Goal: Communication & Community: Answer question/provide support

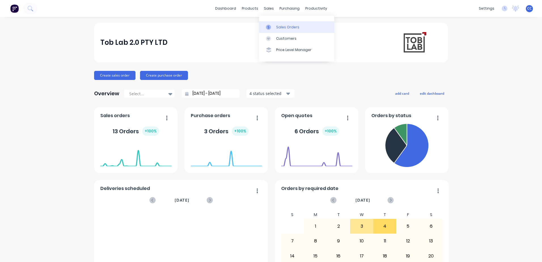
click at [284, 31] on link "Sales Orders" at bounding box center [296, 26] width 75 height 11
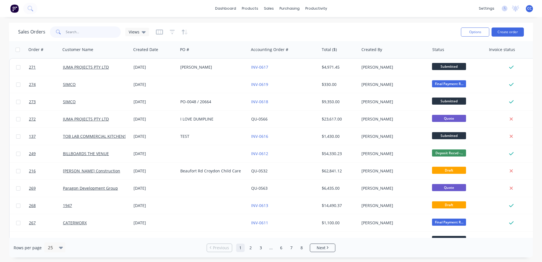
click at [73, 31] on input "text" at bounding box center [93, 31] width 55 height 11
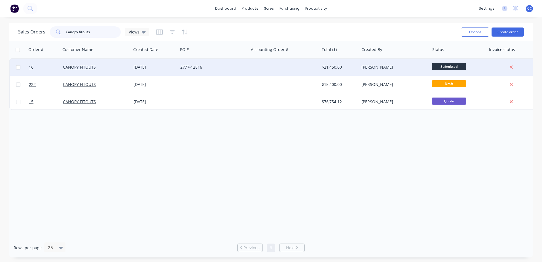
type input "Canopy fitouts"
click at [268, 66] on div at bounding box center [284, 67] width 71 height 17
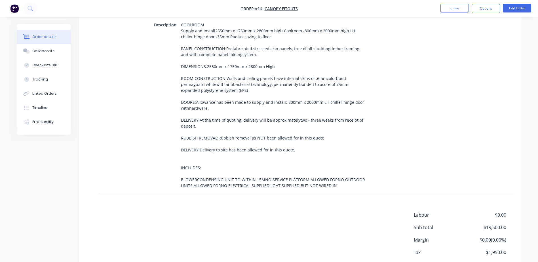
scroll to position [250, 0]
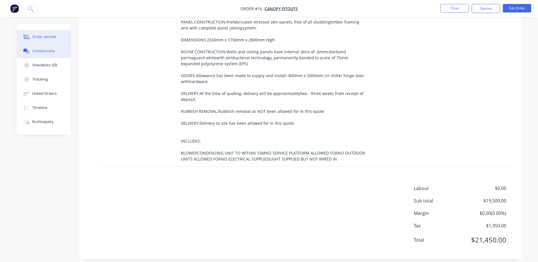
click at [43, 53] on div "Collaborate" at bounding box center [43, 50] width 22 height 5
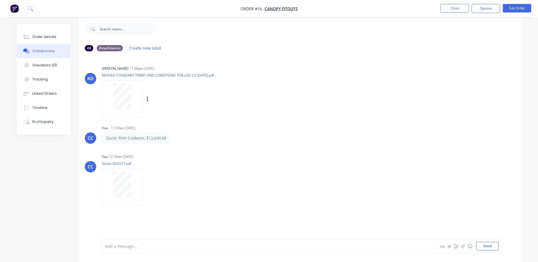
scroll to position [9, 0]
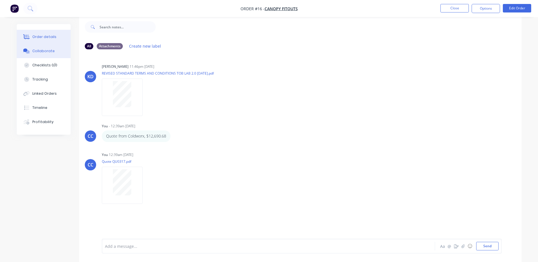
click at [46, 39] on div "Order details" at bounding box center [44, 36] width 24 height 5
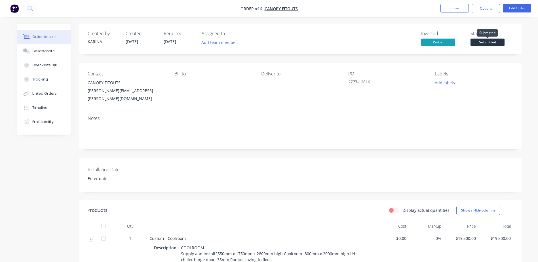
click at [360, 43] on span "Submitted" at bounding box center [487, 42] width 34 height 7
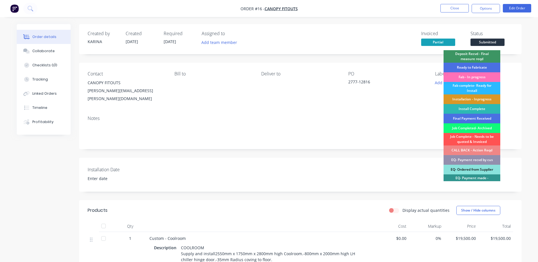
click at [360, 56] on div "Deposit Recvd - Final measure reqd" at bounding box center [471, 56] width 57 height 12
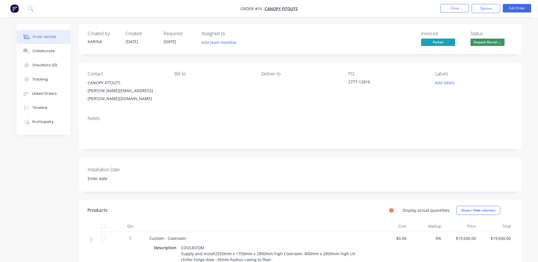
click at [360, 116] on div "Notes" at bounding box center [300, 118] width 425 height 5
click at [50, 50] on div "Collaborate" at bounding box center [43, 50] width 22 height 5
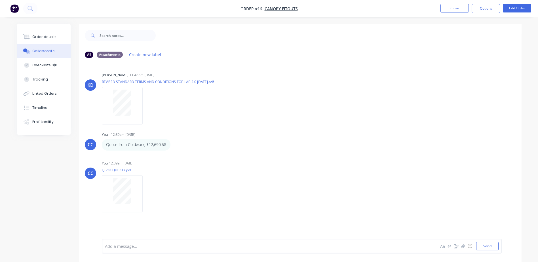
click at [117, 182] on div at bounding box center [252, 246] width 295 height 6
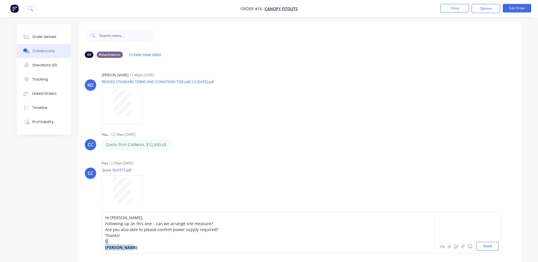
drag, startPoint x: 105, startPoint y: 242, endPoint x: 139, endPoint y: 250, distance: 34.5
click at [139, 182] on div "Hi [PERSON_NAME], Following up on this one – can we arrange site measure? Are y…" at bounding box center [302, 233] width 400 height 42
click at [138, 182] on div "Thanks!" at bounding box center [252, 241] width 295 height 6
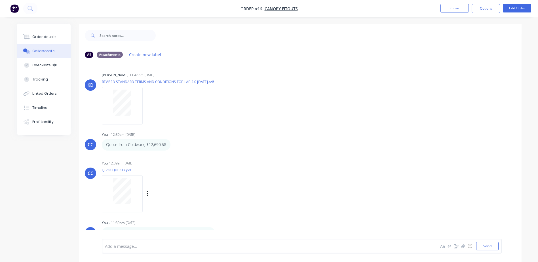
scroll to position [23, 0]
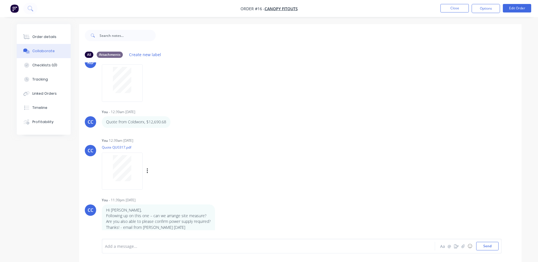
click at [287, 169] on div "CC You 12:39am [DATE] Quote QU0317.pdf Labels Download Delete" at bounding box center [300, 161] width 442 height 51
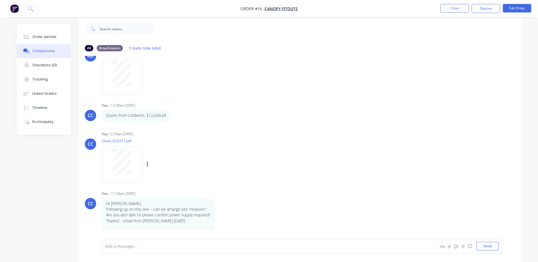
scroll to position [9, 0]
click at [330, 172] on div "CC You 12:39am [DATE] Quote QU0317.pdf Labels Download Delete" at bounding box center [300, 153] width 442 height 51
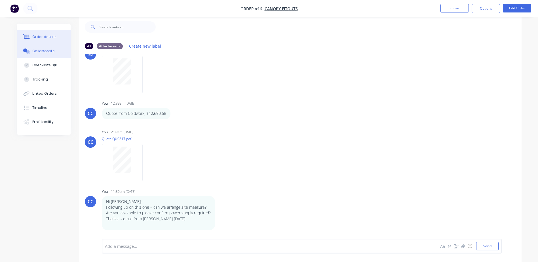
click at [45, 39] on button "Order details" at bounding box center [44, 37] width 54 height 14
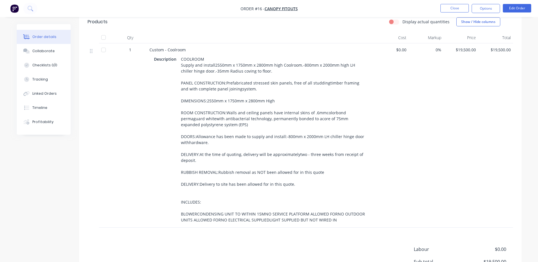
scroll to position [164, 0]
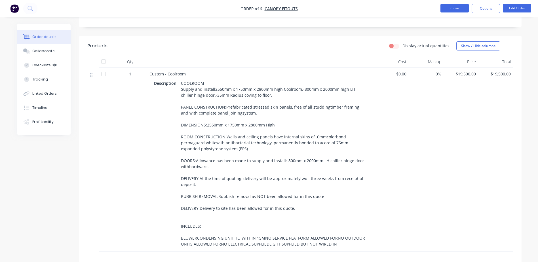
click at [360, 7] on button "Close" at bounding box center [454, 8] width 28 height 9
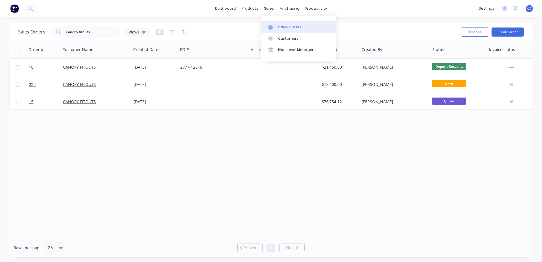
click at [290, 27] on div "Sales Orders" at bounding box center [289, 27] width 23 height 5
drag, startPoint x: 94, startPoint y: 31, endPoint x: 9, endPoint y: 34, distance: 85.4
click at [10, 33] on div "Sales Orders Canopy fitouts Views Options Create order" at bounding box center [271, 32] width 524 height 18
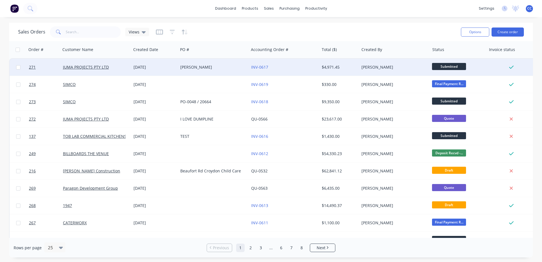
click at [219, 67] on div "[PERSON_NAME]" at bounding box center [211, 67] width 63 height 6
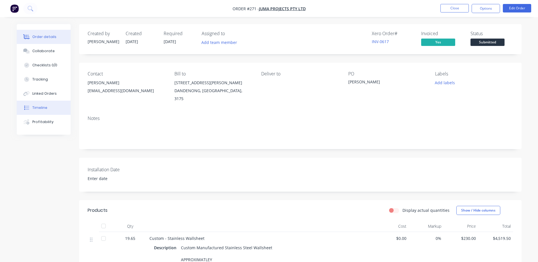
click at [46, 107] on div "Timeline" at bounding box center [39, 107] width 15 height 5
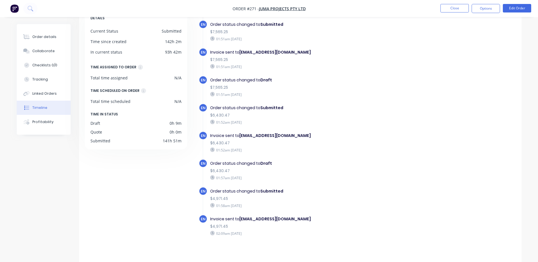
scroll to position [44, 0]
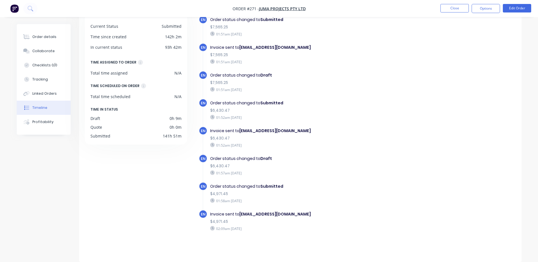
click at [330, 175] on div "01:57am [DATE]" at bounding box center [308, 172] width 196 height 5
click at [360, 10] on button "Close" at bounding box center [454, 8] width 28 height 9
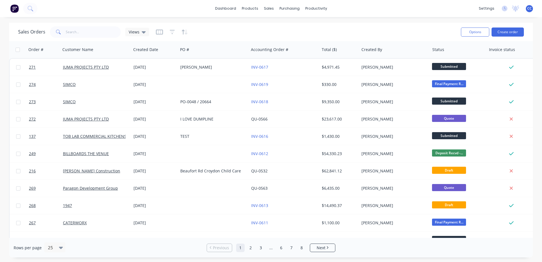
click at [267, 30] on div "Sales Orders Views" at bounding box center [237, 32] width 438 height 14
click at [284, 25] on div "Sales Orders" at bounding box center [289, 27] width 23 height 5
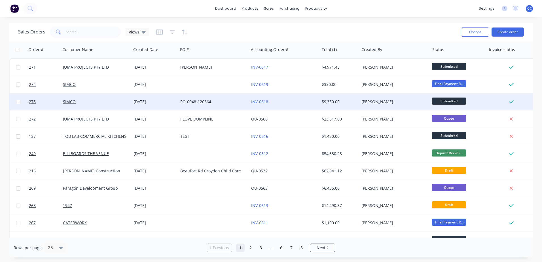
click at [233, 102] on div "PO-0048 / 20664" at bounding box center [211, 102] width 63 height 6
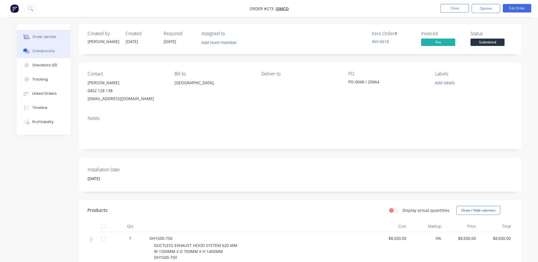
click at [49, 53] on div "Collaborate" at bounding box center [43, 50] width 22 height 5
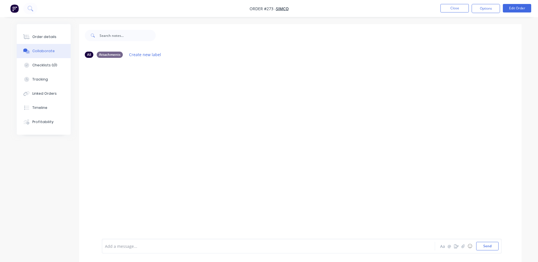
click at [211, 182] on div at bounding box center [252, 246] width 295 height 6
click at [155, 182] on div at bounding box center [252, 246] width 295 height 6
click at [226, 182] on span "When will be the timeline for finishing this hood order? - Simco 0809/25" at bounding box center [173, 247] width 136 height 5
click at [360, 182] on button "Send" at bounding box center [487, 246] width 22 height 9
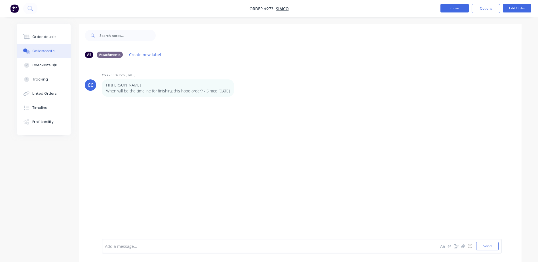
click at [360, 10] on button "Close" at bounding box center [454, 8] width 28 height 9
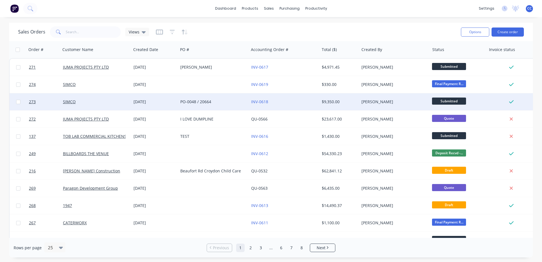
click at [360, 103] on span "Submitted" at bounding box center [449, 101] width 34 height 7
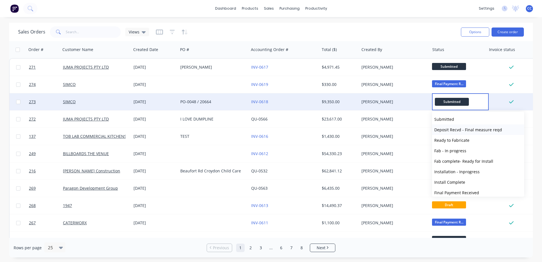
scroll to position [28, 0]
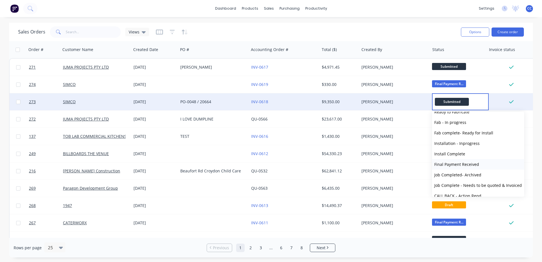
click at [360, 163] on span "Final Payment Received" at bounding box center [456, 164] width 45 height 5
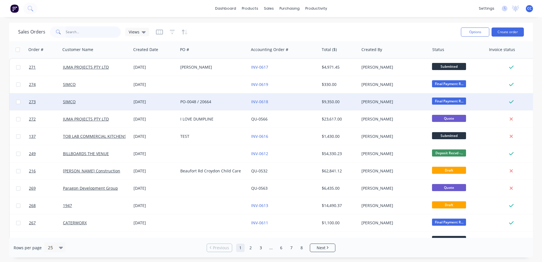
click at [93, 32] on input "text" at bounding box center [93, 31] width 55 height 11
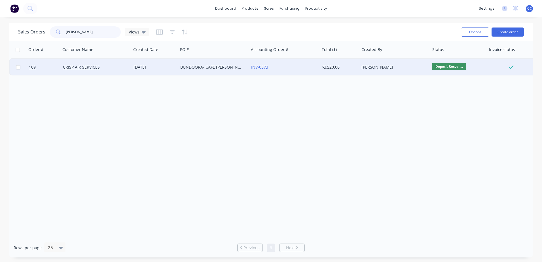
type input "[PERSON_NAME]"
click at [360, 65] on span "Deposit Recvd -..." at bounding box center [449, 66] width 34 height 7
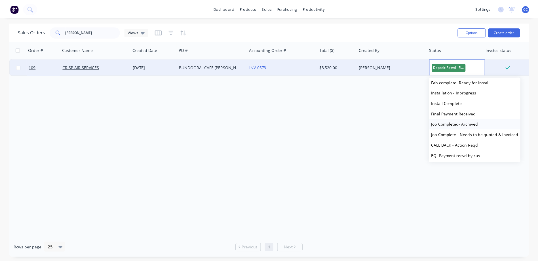
scroll to position [57, 0]
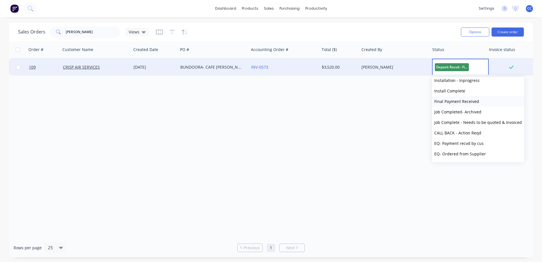
click at [360, 103] on span "Final Payment Received" at bounding box center [456, 101] width 45 height 5
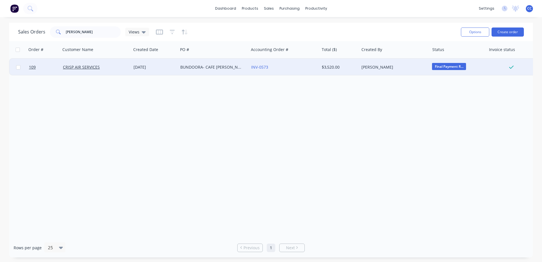
click at [360, 114] on div "Order # Customer Name Created Date PO # Accounting Order # Total ($) Created By…" at bounding box center [271, 139] width 524 height 197
click at [326, 114] on div "Order # Customer Name Created Date PO # Accounting Order # Total ($) Created By…" at bounding box center [271, 139] width 524 height 197
click at [260, 109] on div "Order # Customer Name Created Date PO # Accounting Order # Total ($) Created By…" at bounding box center [271, 139] width 524 height 197
click at [204, 67] on div "BUNDOORA- CAFE [PERSON_NAME]" at bounding box center [211, 67] width 63 height 6
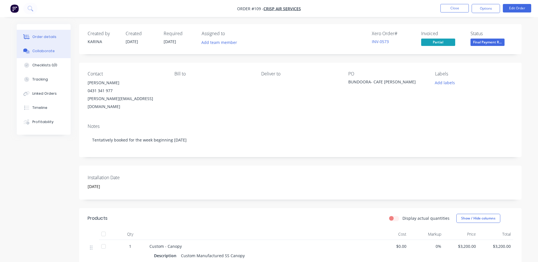
click at [43, 50] on div "Collaborate" at bounding box center [43, 50] width 22 height 5
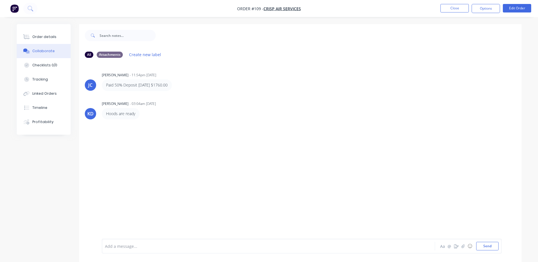
scroll to position [9, 0]
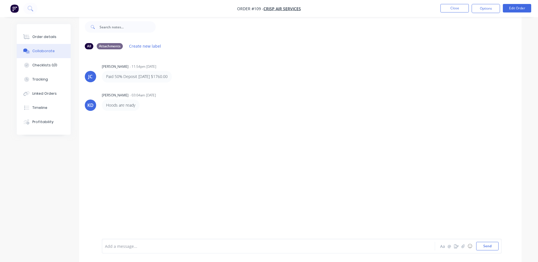
click at [299, 155] on div "[PERSON_NAME] [PERSON_NAME] - 11:54pm [DATE] Paid 50% Deposit [DATE] $1760.00 K…" at bounding box center [300, 142] width 442 height 176
click at [292, 157] on div "[PERSON_NAME] [PERSON_NAME] - 11:54pm [DATE] Paid 50% Deposit [DATE] $1760.00 K…" at bounding box center [300, 142] width 442 height 176
click at [167, 182] on div "Add a message..." at bounding box center [252, 246] width 295 height 9
click at [360, 182] on button "Send" at bounding box center [487, 246] width 22 height 9
click at [297, 182] on div "[PERSON_NAME] [PERSON_NAME] - 11:54pm [DATE] Paid 50% Deposit [DATE] $1760.00 K…" at bounding box center [300, 142] width 442 height 176
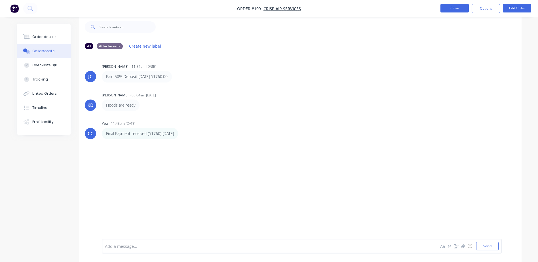
click at [360, 9] on button "Close" at bounding box center [454, 8] width 28 height 9
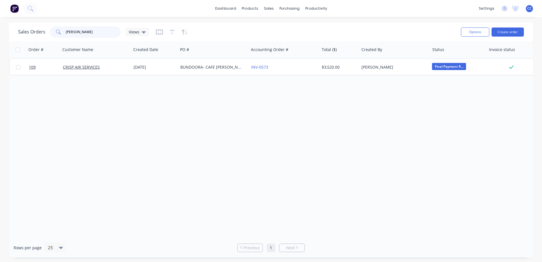
drag, startPoint x: 98, startPoint y: 33, endPoint x: 48, endPoint y: 35, distance: 50.0
click at [48, 35] on div "Sales Orders [PERSON_NAME] Views" at bounding box center [83, 31] width 131 height 11
type input "simco"
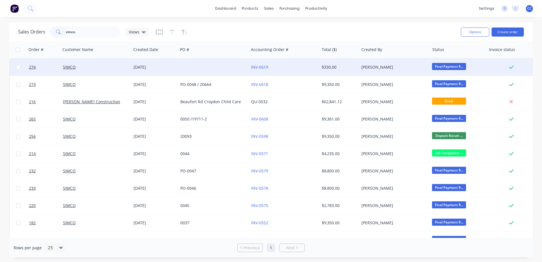
click at [181, 61] on div at bounding box center [213, 67] width 71 height 17
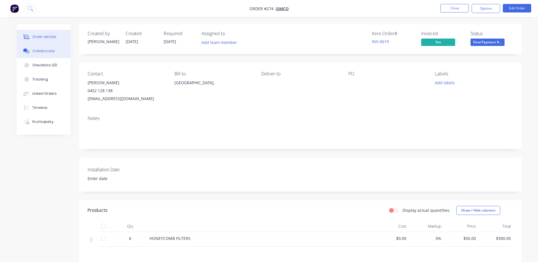
click at [42, 55] on button "Collaborate" at bounding box center [44, 51] width 54 height 14
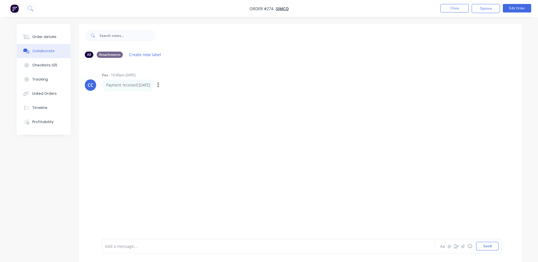
click at [237, 87] on div "Payment received [DATE] Labels Edit Delete" at bounding box center [190, 84] width 177 height 11
click at [360, 6] on button "Close" at bounding box center [454, 8] width 28 height 9
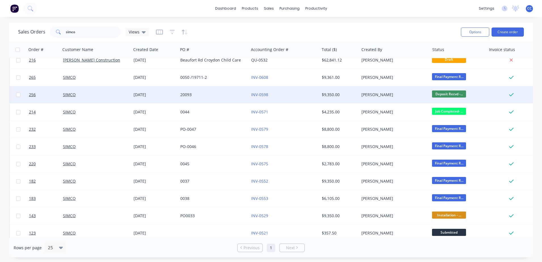
scroll to position [26, 0]
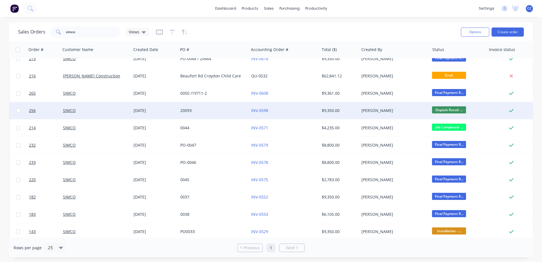
click at [360, 112] on span "Deposit Recvd -..." at bounding box center [449, 109] width 34 height 7
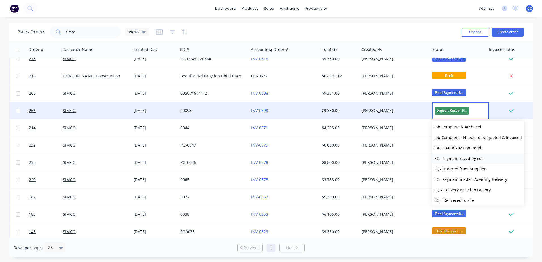
scroll to position [57, 0]
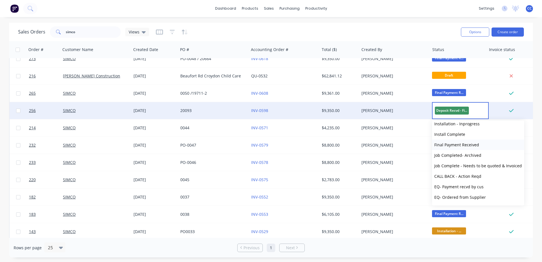
click at [360, 147] on span "Final Payment Received" at bounding box center [456, 144] width 45 height 5
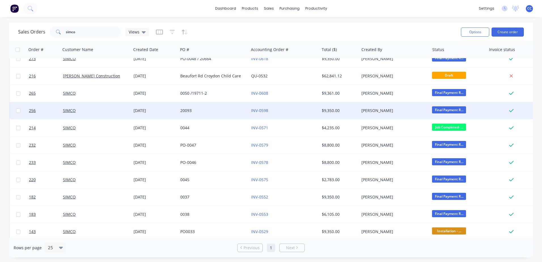
click at [293, 113] on div "INV-0598" at bounding box center [284, 110] width 71 height 17
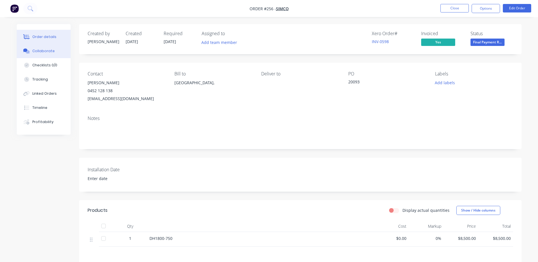
click at [44, 55] on button "Collaborate" at bounding box center [44, 51] width 54 height 14
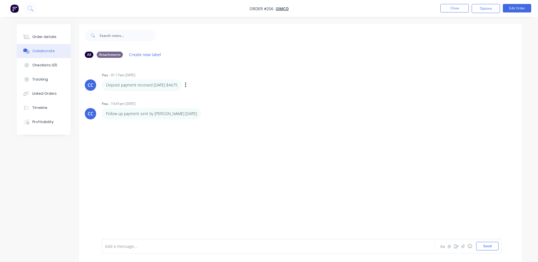
click at [266, 78] on div "You - 01:17am [DATE] Deposit payment received [DATE] $4675 Labels Edit Delete" at bounding box center [190, 81] width 177 height 20
click at [238, 177] on div "CC You - 01:17am [DATE] Deposit payment received [DATE] $4675 Labels Edit Delet…" at bounding box center [300, 150] width 442 height 176
click at [201, 182] on div at bounding box center [252, 246] width 295 height 6
click at [249, 182] on div "CC You - 01:17am [DATE] Deposit payment received [DATE] $4675 Labels Edit Delet…" at bounding box center [300, 150] width 442 height 176
click at [304, 159] on div "CC You - 01:17am [DATE] Deposit payment received [DATE] $4675 Labels Edit Delet…" at bounding box center [300, 150] width 442 height 176
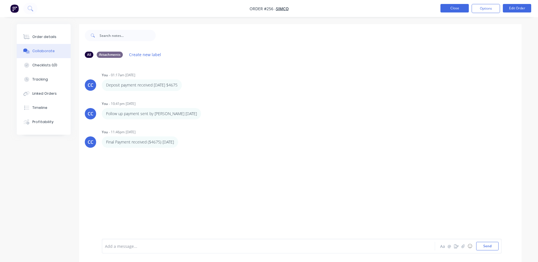
click at [360, 9] on button "Close" at bounding box center [454, 8] width 28 height 9
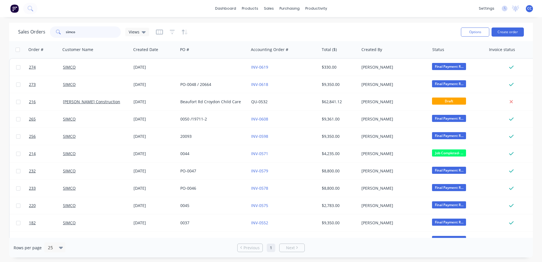
drag, startPoint x: 87, startPoint y: 30, endPoint x: 32, endPoint y: 24, distance: 55.6
click at [33, 24] on div "Sales Orders simco Views Options Create order" at bounding box center [271, 32] width 524 height 18
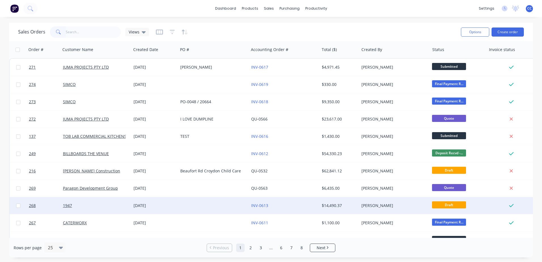
click at [213, 182] on div at bounding box center [213, 205] width 71 height 17
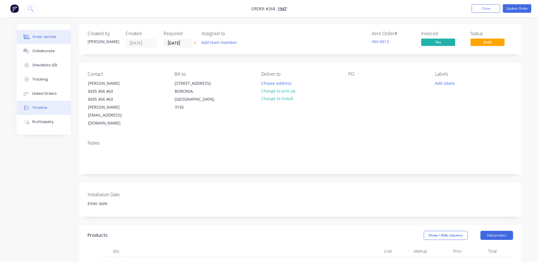
click at [40, 109] on div "Timeline" at bounding box center [39, 107] width 15 height 5
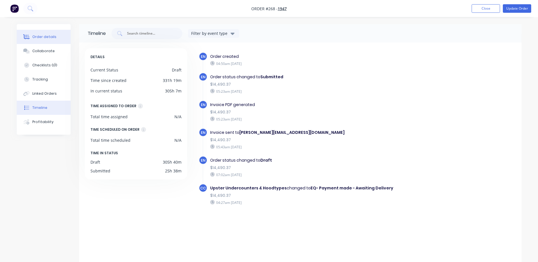
click at [52, 39] on div "Order details" at bounding box center [44, 36] width 24 height 5
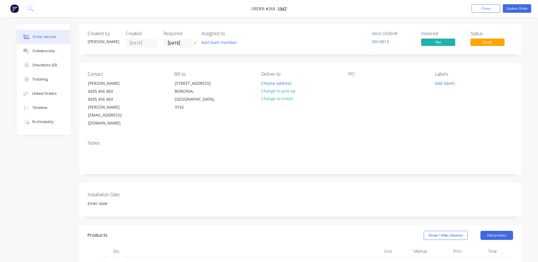
type input "$3,099.00"
type input "$2,014.35"
type input "$2,754.00"
type input "$1,790.10"
type input "$2,179.00"
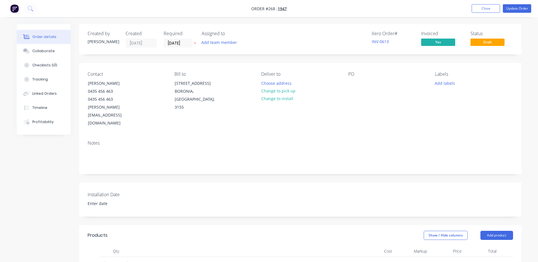
type input "$1,416.35"
type input "$10,603.00"
type input "$7,952.25"
click at [360, 7] on button "Close" at bounding box center [486, 8] width 28 height 9
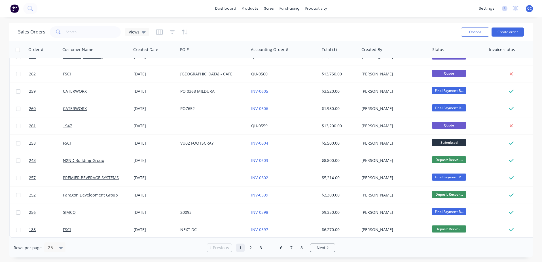
scroll to position [255, 0]
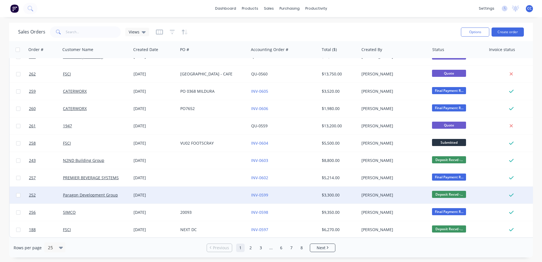
click at [360, 182] on span "Deposit Recvd -..." at bounding box center [449, 194] width 34 height 7
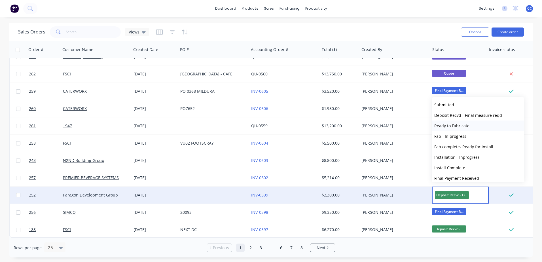
scroll to position [28, 0]
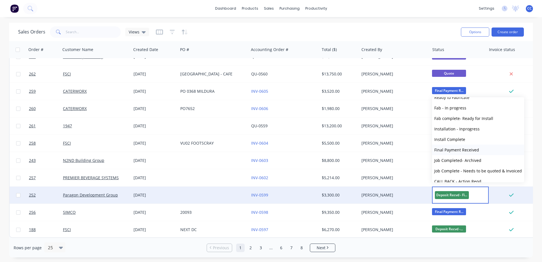
click at [360, 150] on span "Final Payment Received" at bounding box center [456, 149] width 45 height 5
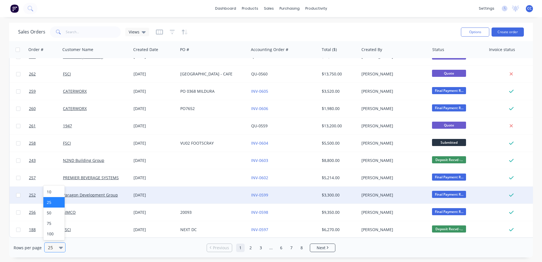
click at [56, 182] on div at bounding box center [52, 247] width 10 height 7
click at [52, 182] on div "100" at bounding box center [53, 234] width 21 height 10
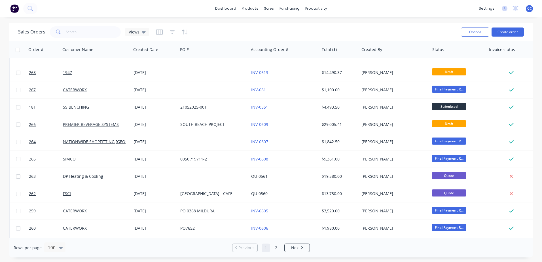
scroll to position [142, 0]
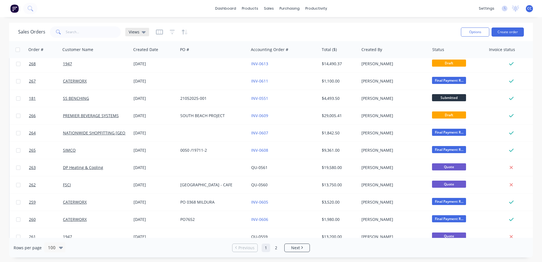
click at [142, 33] on icon at bounding box center [144, 32] width 4 height 6
click at [172, 31] on icon "button" at bounding box center [172, 32] width 5 height 6
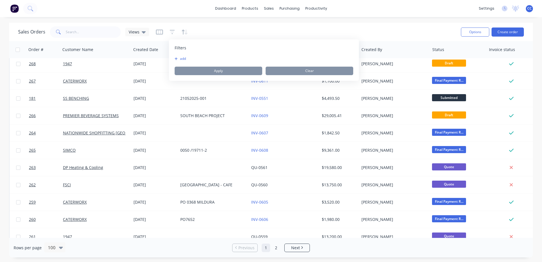
click at [222, 27] on div "Sales Orders Views" at bounding box center [237, 32] width 438 height 14
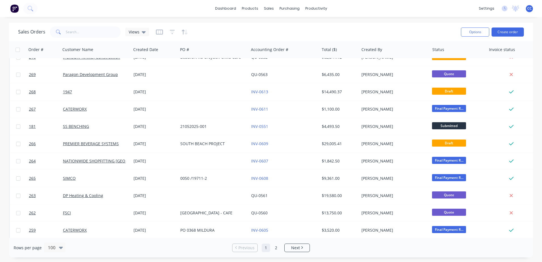
scroll to position [113, 0]
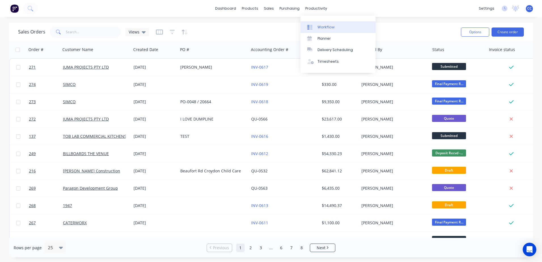
click at [326, 28] on div "Workflow" at bounding box center [326, 27] width 17 height 5
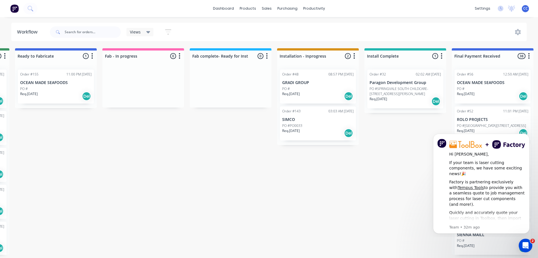
scroll to position [0, 176]
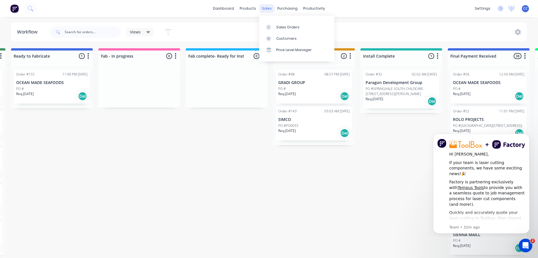
click at [264, 10] on div "sales" at bounding box center [267, 8] width 16 height 9
click at [288, 28] on div "Sales Orders" at bounding box center [287, 27] width 23 height 5
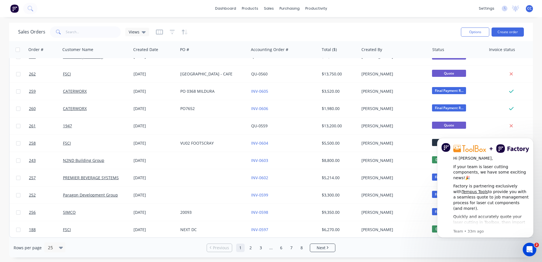
scroll to position [255, 0]
click at [250, 248] on link "2" at bounding box center [250, 248] width 9 height 9
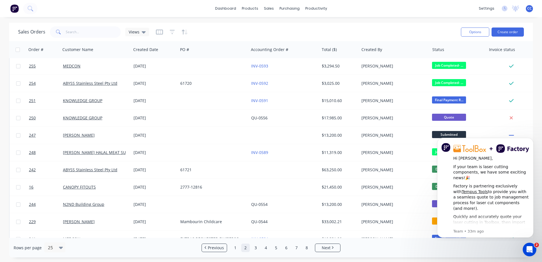
scroll to position [28, 0]
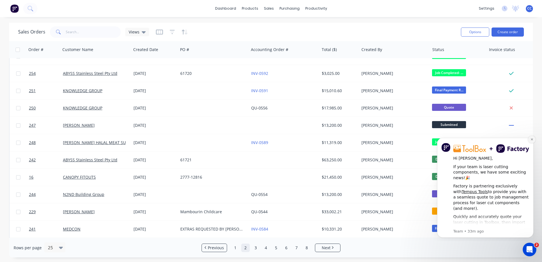
click at [532, 139] on icon "Dismiss notification" at bounding box center [532, 139] width 2 height 2
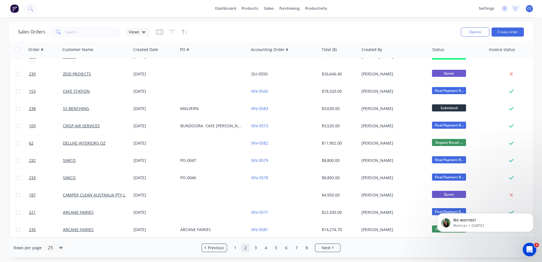
scroll to position [255, 0]
drag, startPoint x: 435, startPoint y: 231, endPoint x: 435, endPoint y: 228, distance: 3.7
click at [435, 227] on body "No worries! Maricar • 5d ago" at bounding box center [485, 221] width 109 height 35
click at [532, 215] on icon "Dismiss notification" at bounding box center [532, 214] width 3 height 3
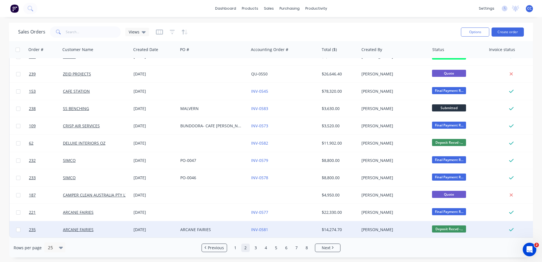
click at [459, 226] on span "Deposit Recvd -..." at bounding box center [449, 228] width 34 height 7
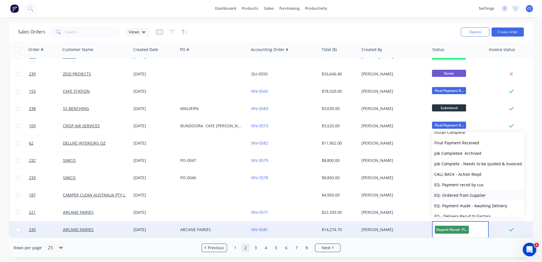
scroll to position [57, 0]
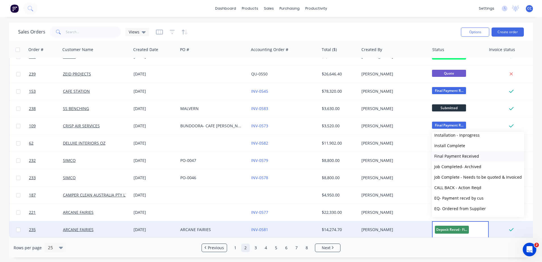
click at [452, 157] on span "Final Payment Received" at bounding box center [456, 155] width 45 height 5
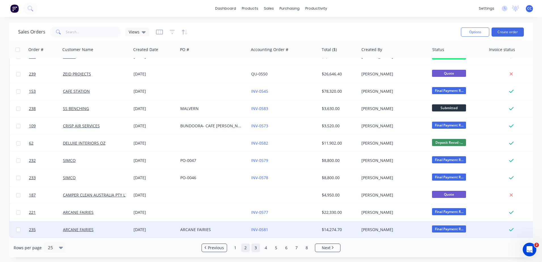
click at [254, 248] on link "3" at bounding box center [256, 248] width 9 height 9
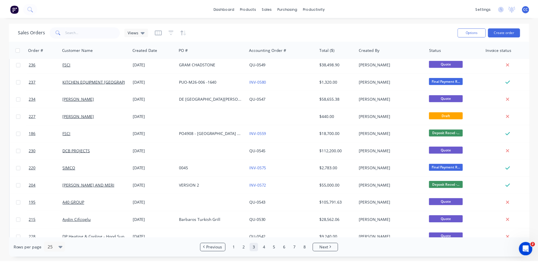
scroll to position [0, 0]
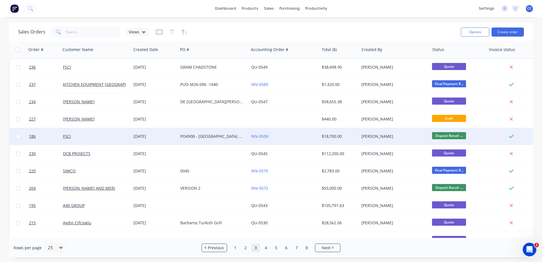
click at [290, 138] on div "INV-0559" at bounding box center [282, 137] width 63 height 6
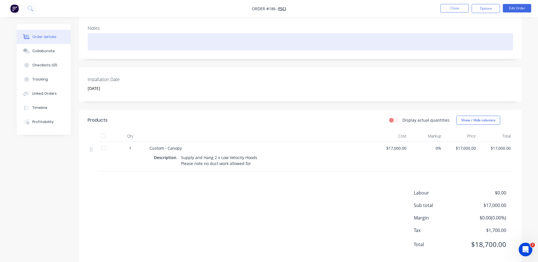
scroll to position [95, 0]
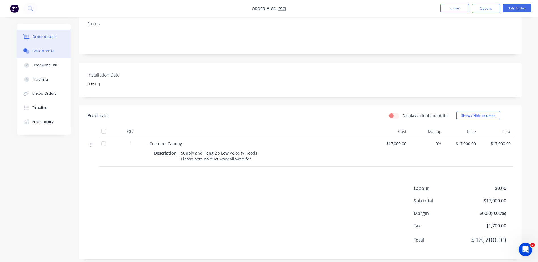
click at [39, 49] on div "Collaborate" at bounding box center [43, 50] width 22 height 5
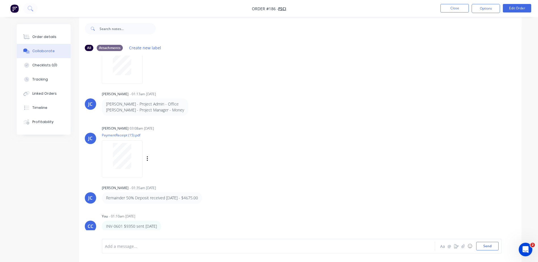
scroll to position [9, 0]
click at [131, 239] on div "Add a message... Aa @ ☺ Send" at bounding box center [302, 246] width 400 height 15
click at [132, 246] on div at bounding box center [252, 246] width 295 height 6
click at [458, 8] on button "Close" at bounding box center [454, 8] width 28 height 9
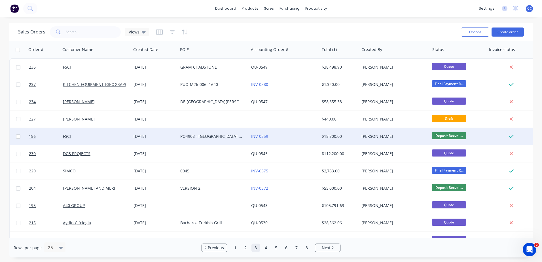
click at [454, 137] on span "Deposit Recvd -..." at bounding box center [449, 135] width 34 height 7
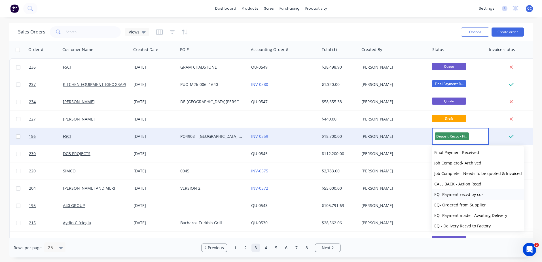
scroll to position [57, 0]
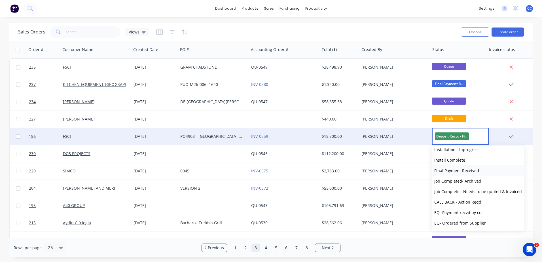
click at [456, 172] on span "Final Payment Received" at bounding box center [456, 170] width 45 height 5
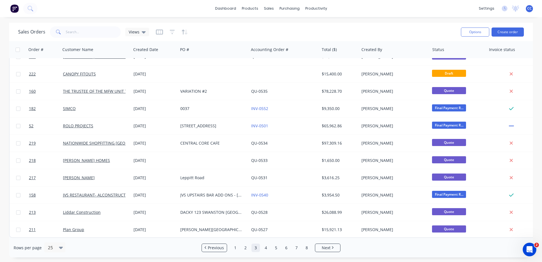
scroll to position [255, 0]
click at [264, 248] on link "4" at bounding box center [266, 248] width 9 height 9
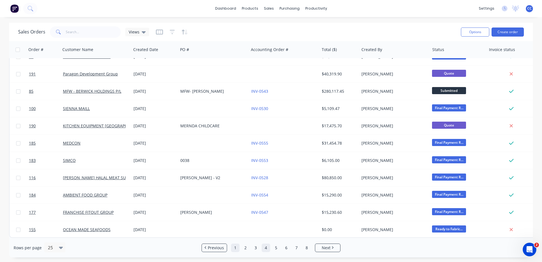
click at [234, 249] on link "1" at bounding box center [235, 248] width 9 height 9
